Goal: Book appointment/travel/reservation

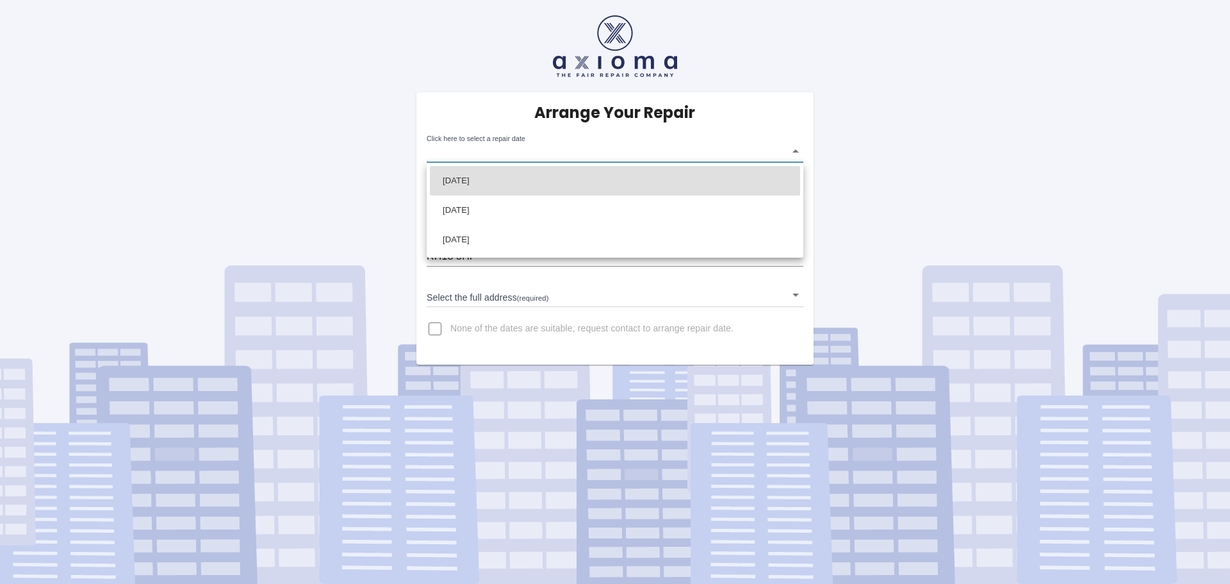
click at [796, 149] on body "Arrange Your Repair Click here to select a repair date ​ Phone Number   * 07816…" at bounding box center [615, 292] width 1230 height 584
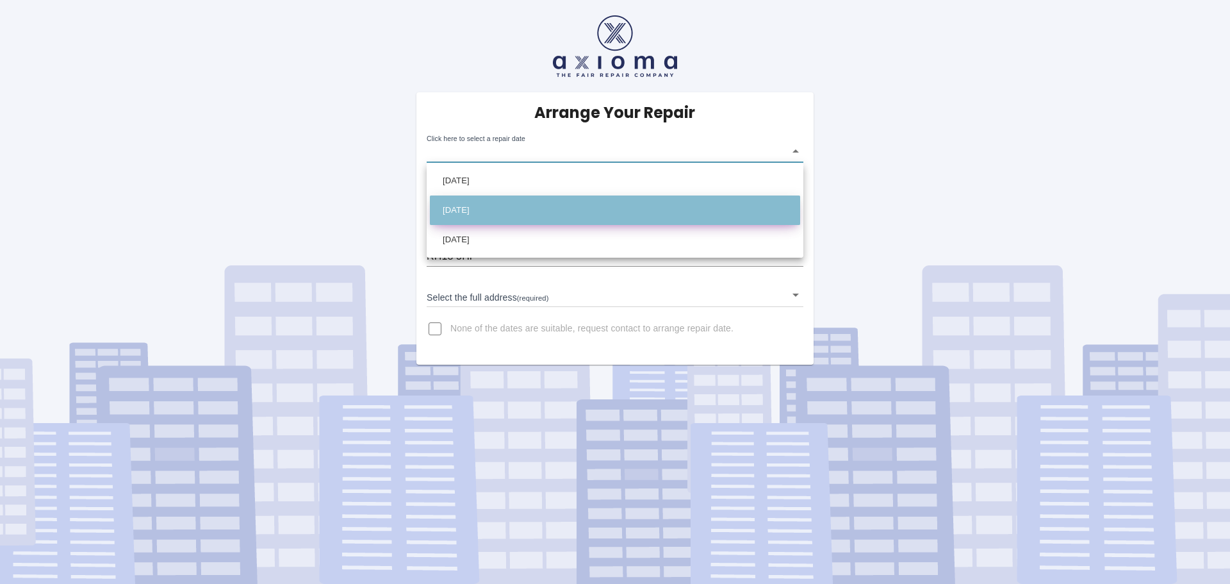
click at [557, 213] on li "[DATE]" at bounding box center [615, 209] width 370 height 29
type input "[DATE]T00:00:00.000Z"
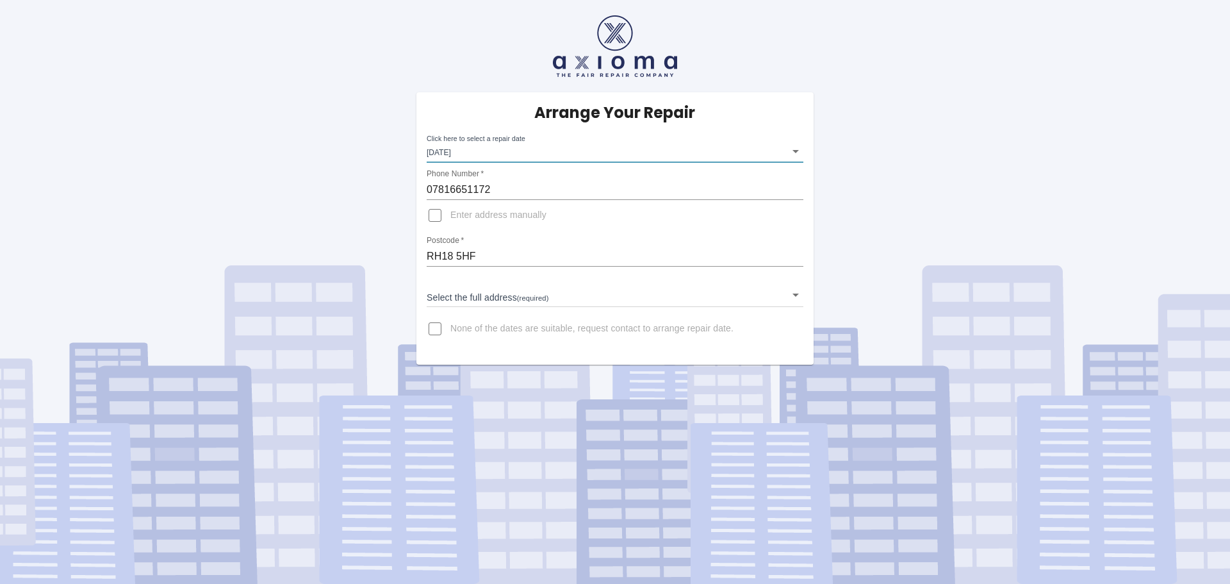
click at [490, 254] on input "RH18 5HF" at bounding box center [615, 256] width 377 height 20
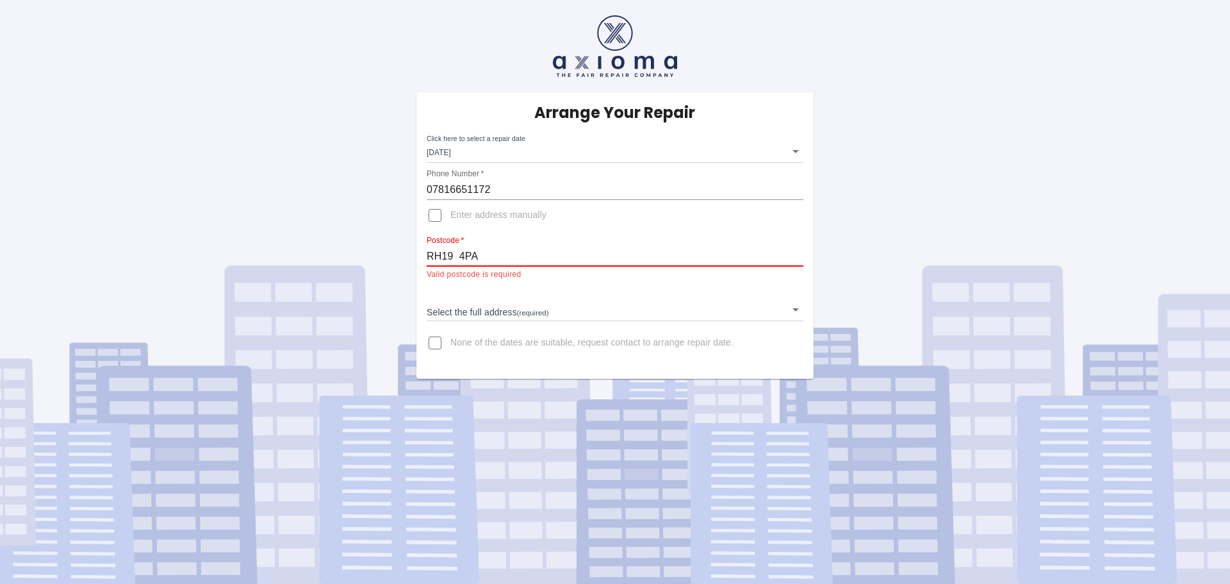
click at [596, 322] on div "Arrange Your Repair Click here to select a repair date [DATE] [DATE]T00:00:00.0…" at bounding box center [614, 235] width 397 height 286
click at [460, 256] on input "RH19 4PA" at bounding box center [615, 256] width 377 height 20
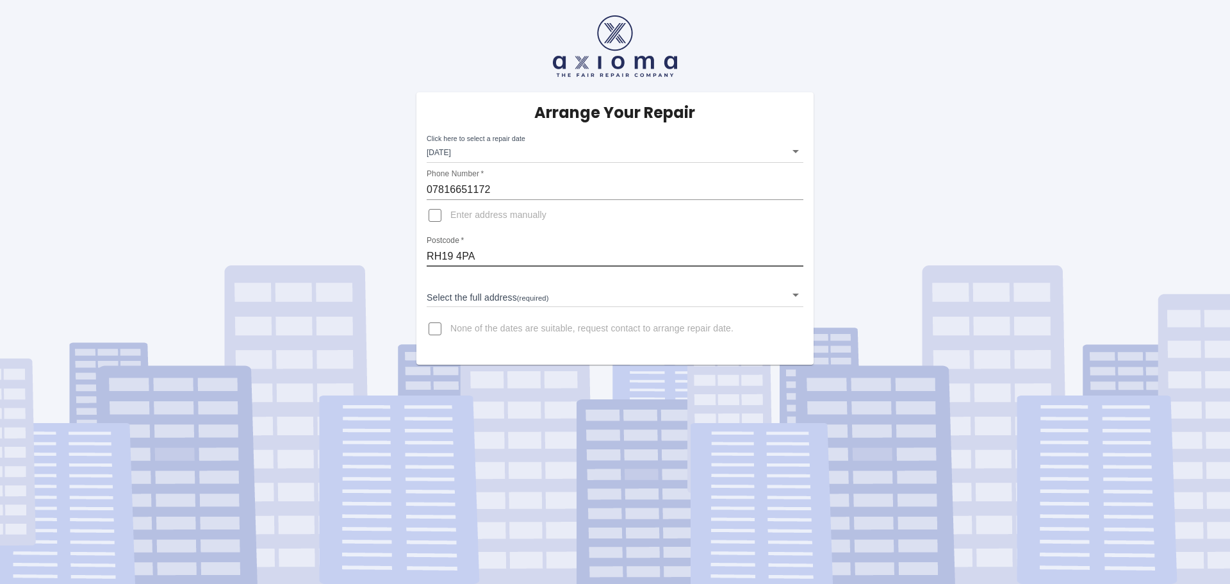
type input "RH19 4PA"
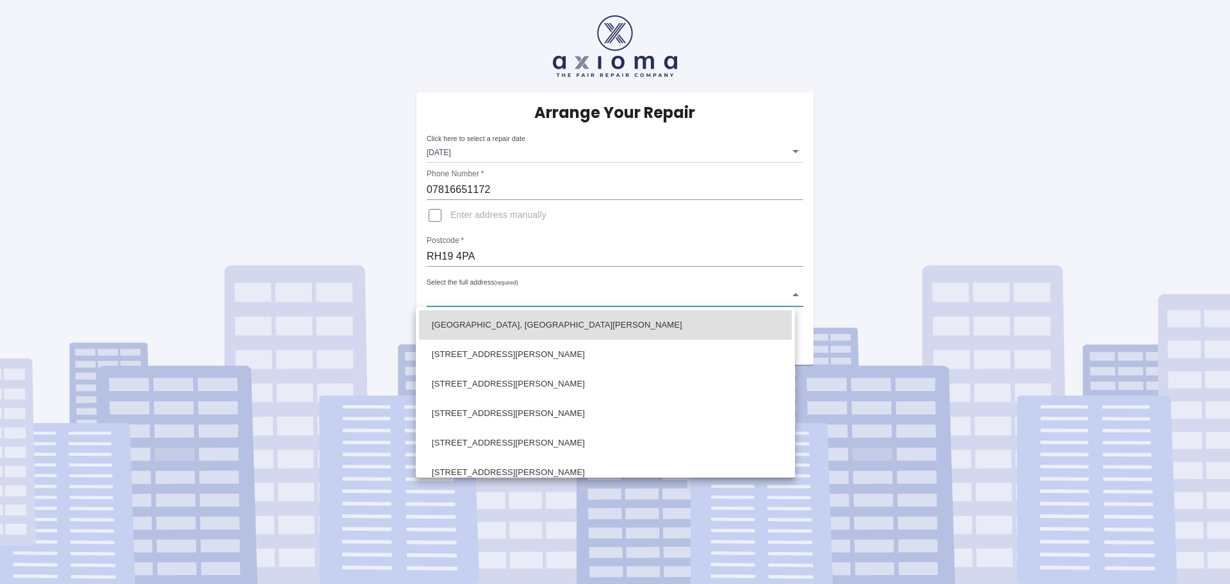
click at [798, 295] on body "Arrange Your Repair Click here to select a repair date [DATE] [DATE]T00:00:00.0…" at bounding box center [615, 292] width 1230 height 584
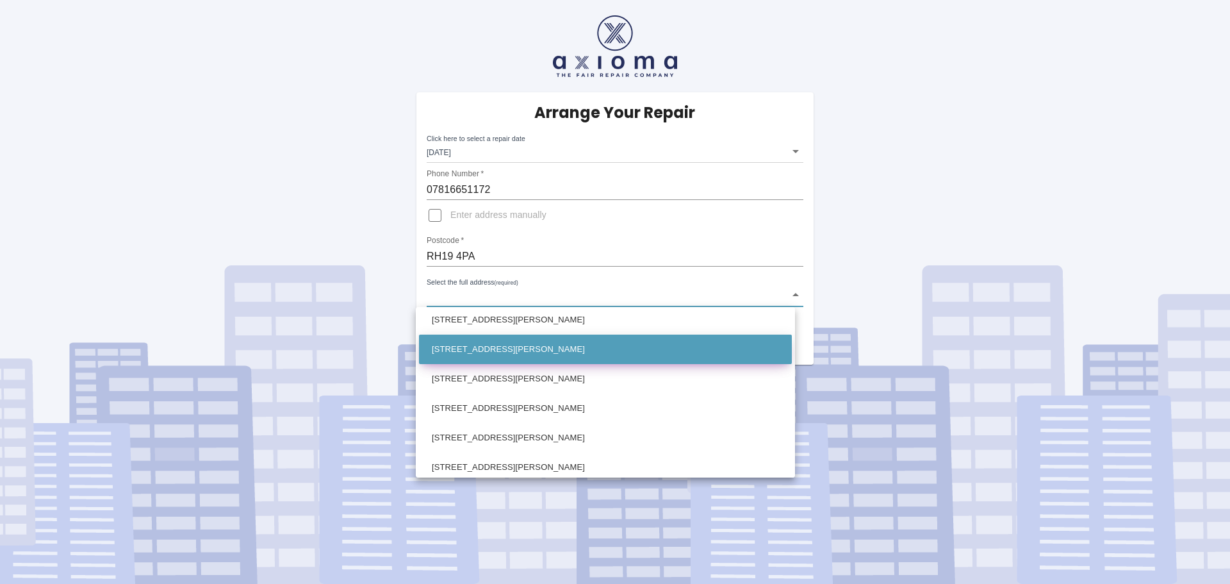
scroll to position [961, 0]
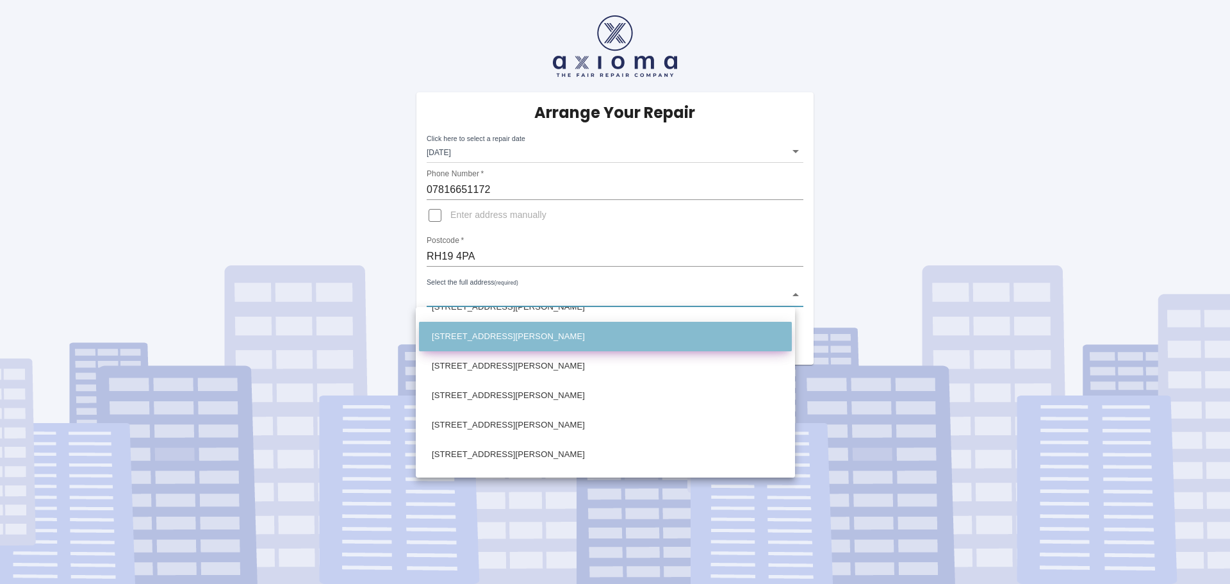
click at [449, 339] on li "[STREET_ADDRESS][PERSON_NAME]" at bounding box center [605, 336] width 373 height 29
type input "[STREET_ADDRESS][PERSON_NAME]"
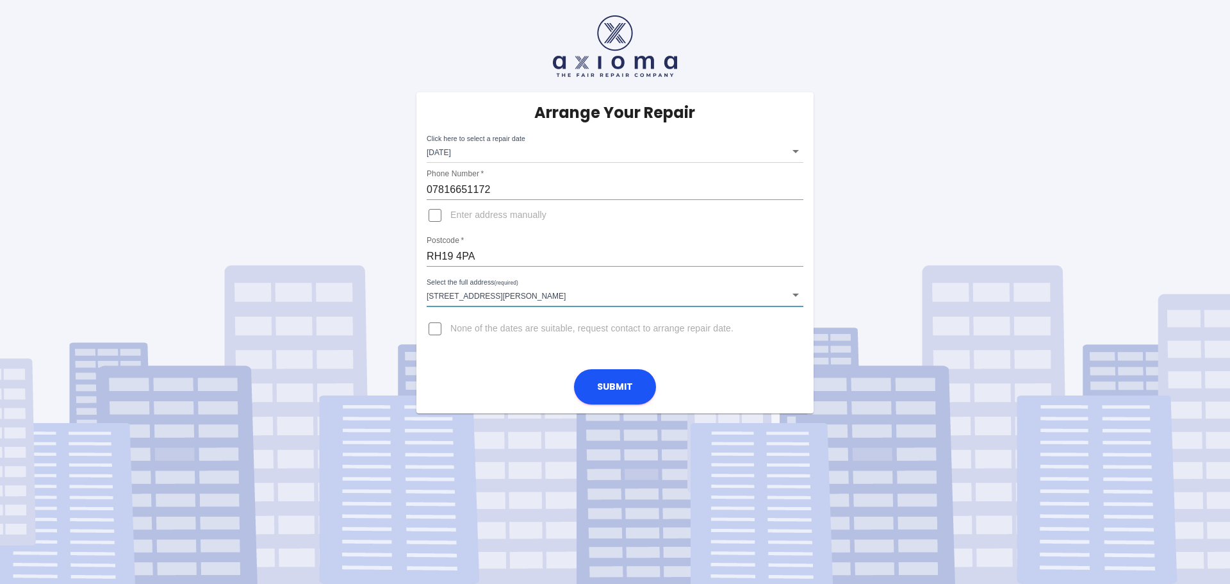
click at [486, 254] on input "RH19 4PA" at bounding box center [615, 256] width 377 height 20
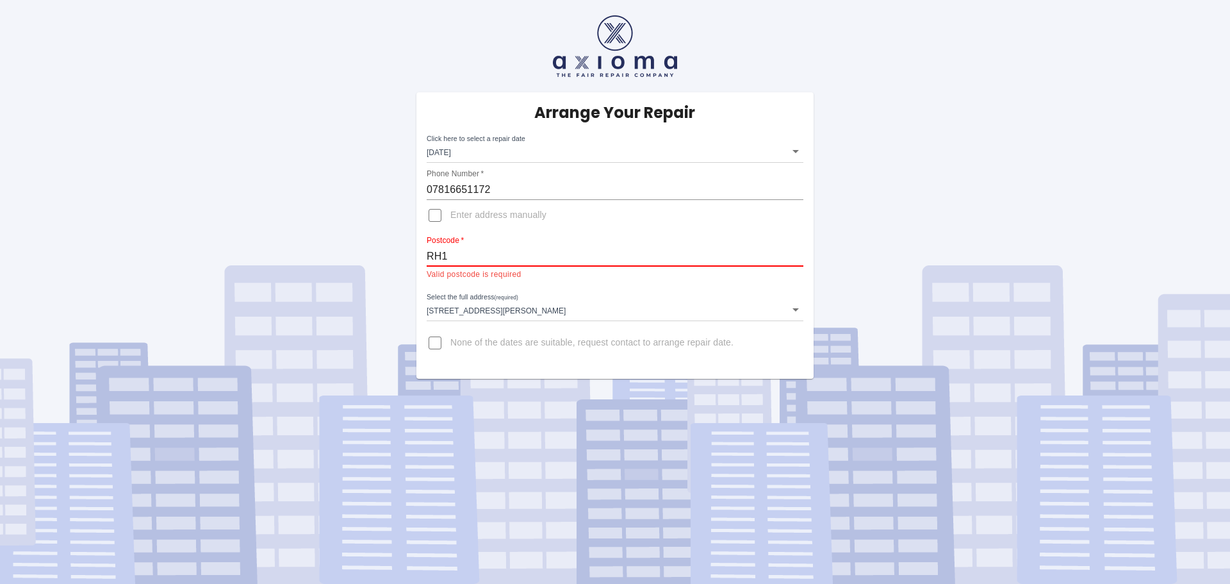
type input "RH18 5HF"
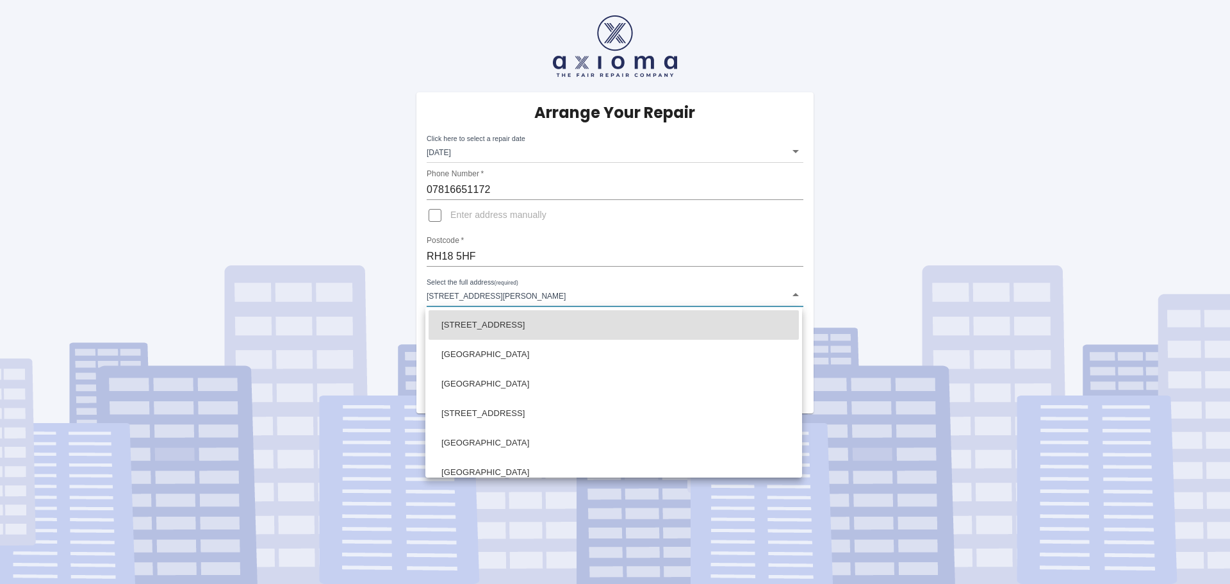
click at [794, 296] on body "Arrange Your Repair Click here to select a repair date [DATE] [DATE]T00:00:00.0…" at bounding box center [615, 292] width 1230 height 584
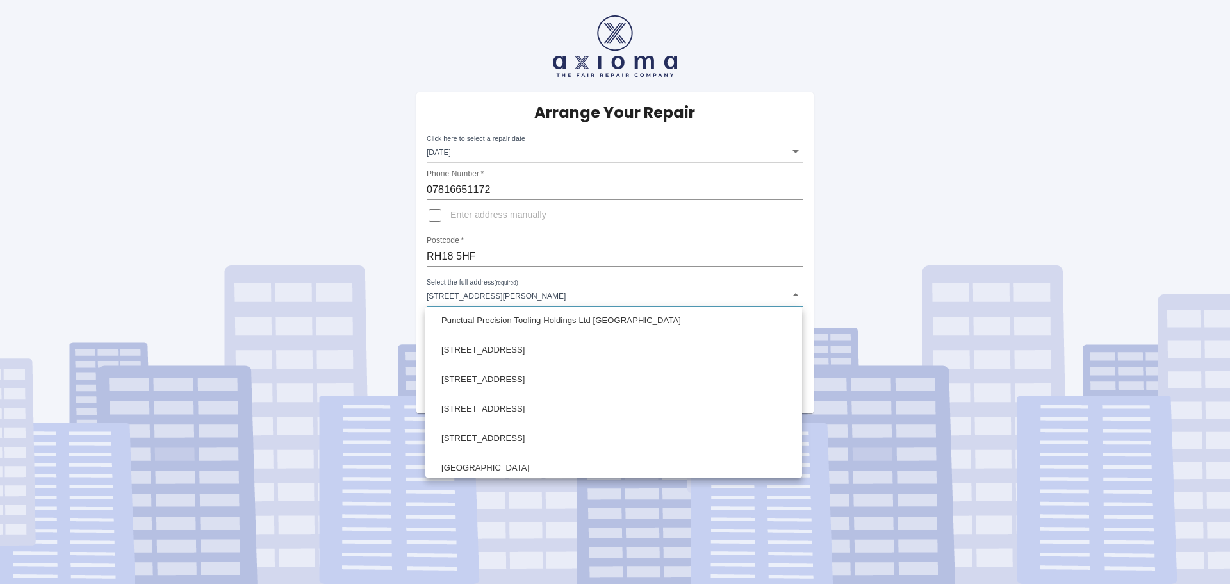
scroll to position [192, 0]
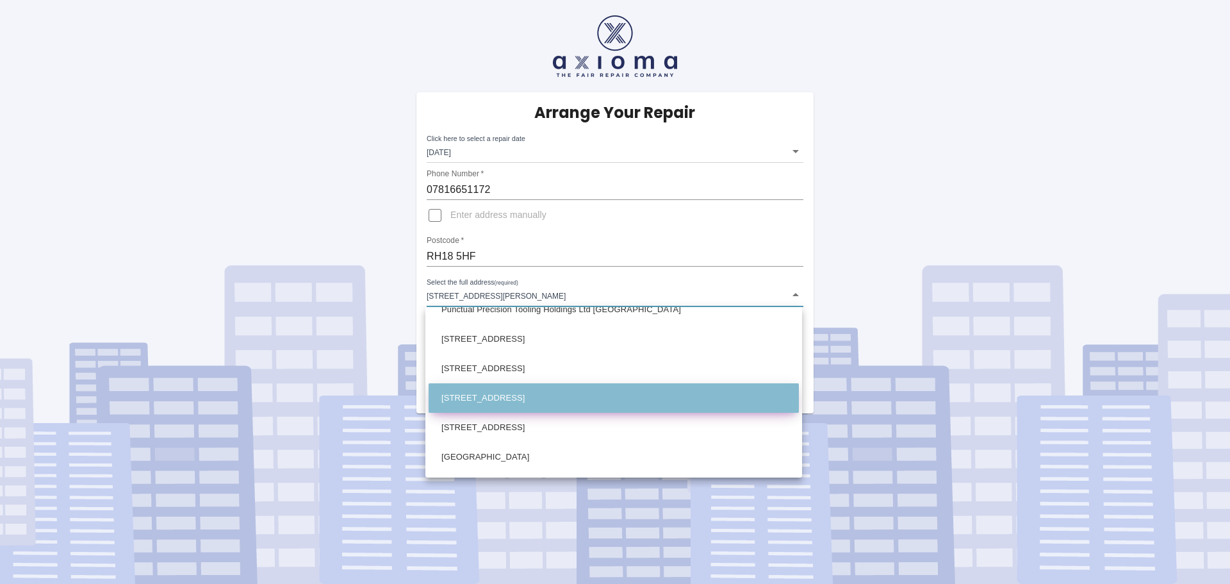
click at [616, 391] on li "[STREET_ADDRESS]" at bounding box center [614, 397] width 370 height 29
type input "[STREET_ADDRESS]"
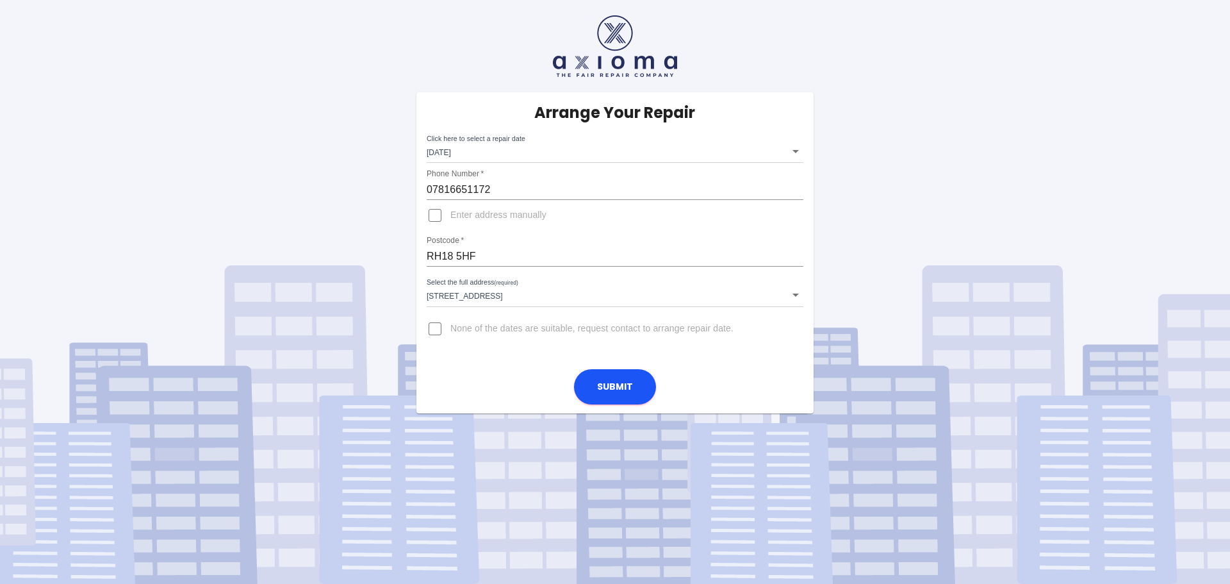
click at [307, 323] on div "Arrange Your Repair Click here to select a repair date [DATE] [DATE]T00:00:00.0…" at bounding box center [614, 206] width 1249 height 413
click at [434, 326] on input "None of the dates are suitable, request contact to arrange repair date." at bounding box center [435, 328] width 31 height 31
checkbox input "true"
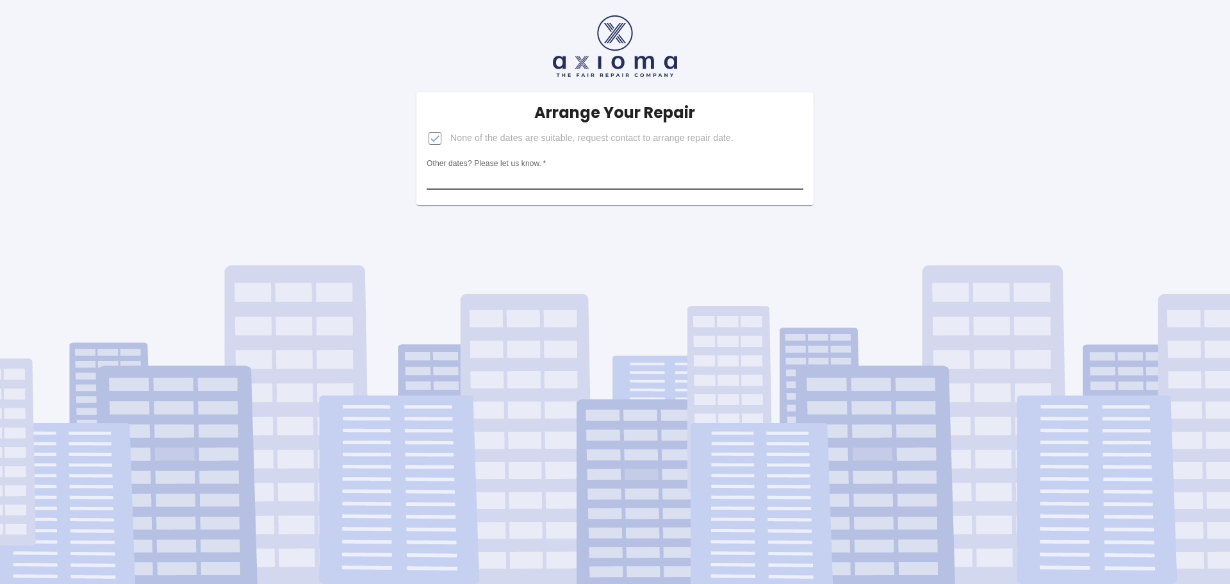
click at [511, 176] on input "Other dates? Please let us know.   *" at bounding box center [615, 179] width 377 height 20
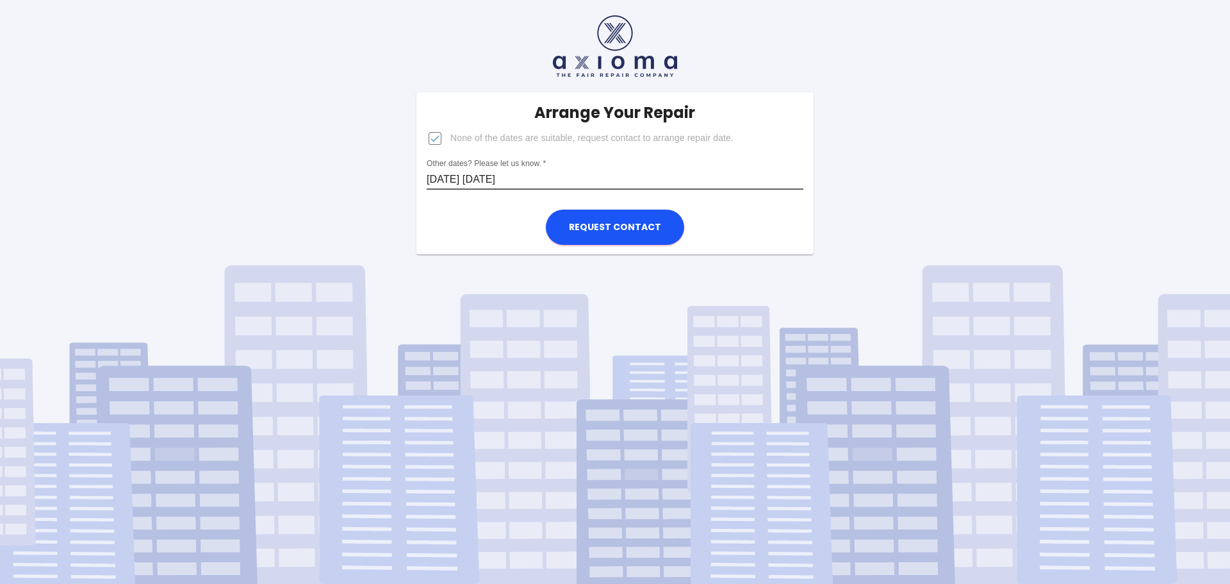
click at [466, 177] on input "[DATE] [DATE]" at bounding box center [615, 179] width 377 height 20
click at [518, 179] on input "[DATE] [DATE]" at bounding box center [615, 179] width 377 height 20
click at [518, 178] on input "[DATE] [DATE] [DATE] before 12:00" at bounding box center [615, 179] width 377 height 20
click at [555, 178] on input "[DATE] [DATE] [DATE] After 11:00 [DATE] before 12:00" at bounding box center [615, 179] width 377 height 20
click at [730, 176] on input "[DATE] [DATE] [DATE] After 11:00 [DATE] before 12:00" at bounding box center [615, 179] width 377 height 20
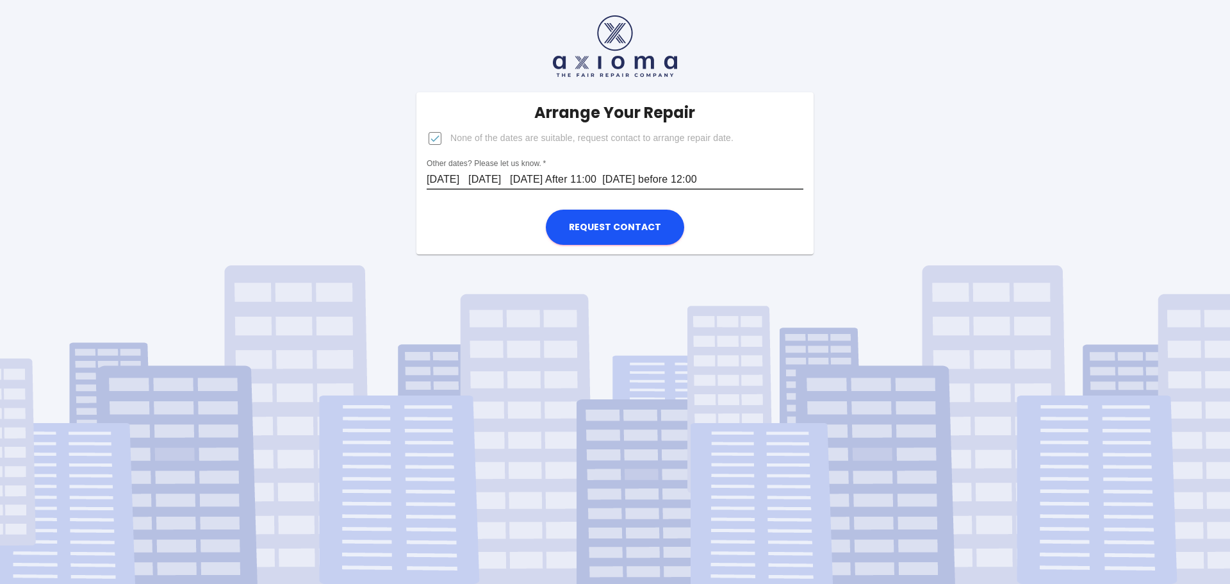
click at [429, 177] on input "[DATE] [DATE] [DATE] After 11:00 [DATE] before 12:00" at bounding box center [615, 179] width 377 height 20
type input "[DATE] In [GEOGRAPHIC_DATA] before 12:30 [DATE] [DATE] [DATE] After 11:00 [DATE…"
drag, startPoint x: 514, startPoint y: 179, endPoint x: 732, endPoint y: 289, distance: 244.1
click at [732, 289] on div "Arrange Your Repair None of the dates are suitable, request contact to arrange …" at bounding box center [615, 292] width 1230 height 584
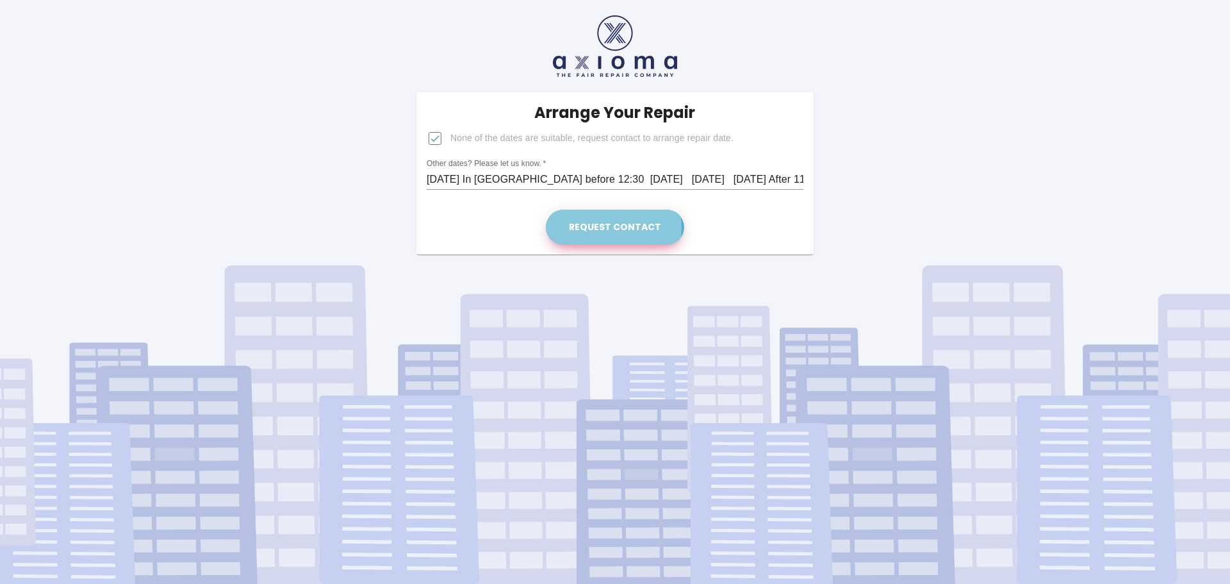
click at [615, 228] on button "Request contact" at bounding box center [615, 226] width 138 height 35
